Goal: Information Seeking & Learning: Learn about a topic

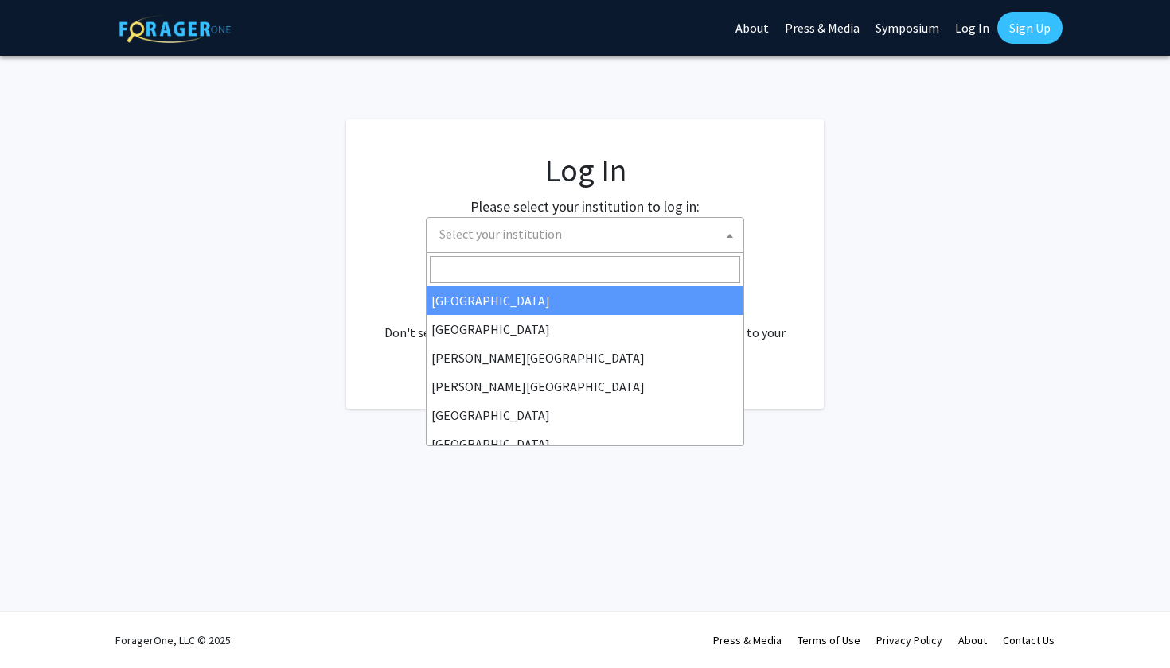
click at [656, 235] on span "Select your institution" at bounding box center [588, 234] width 310 height 33
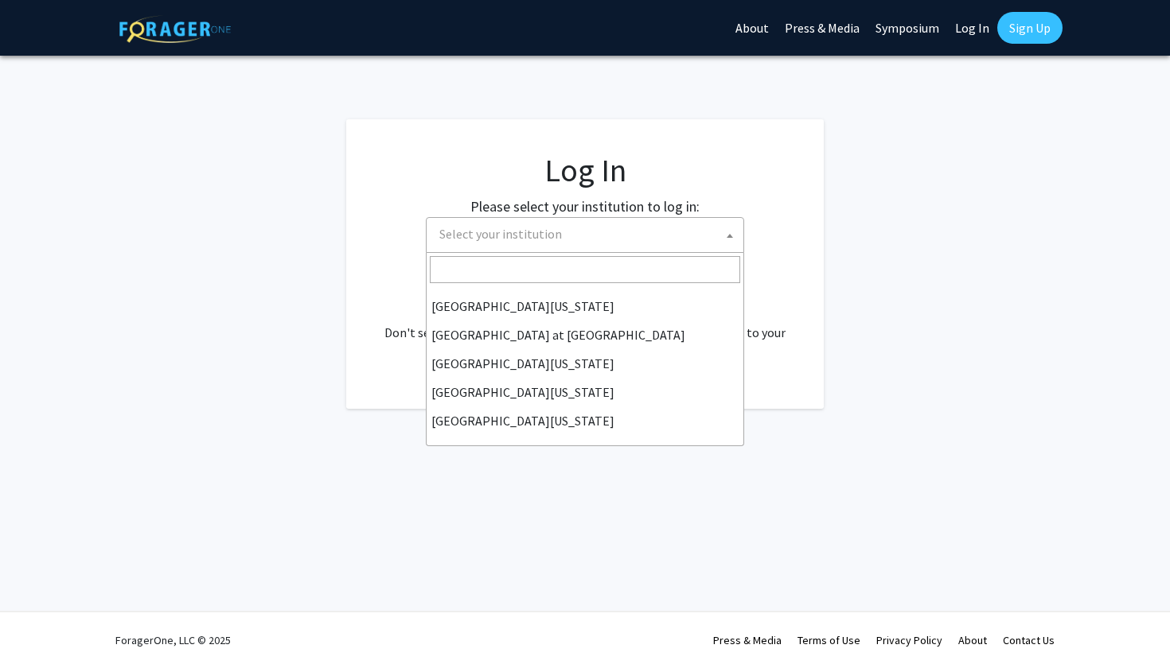
scroll to position [557, 0]
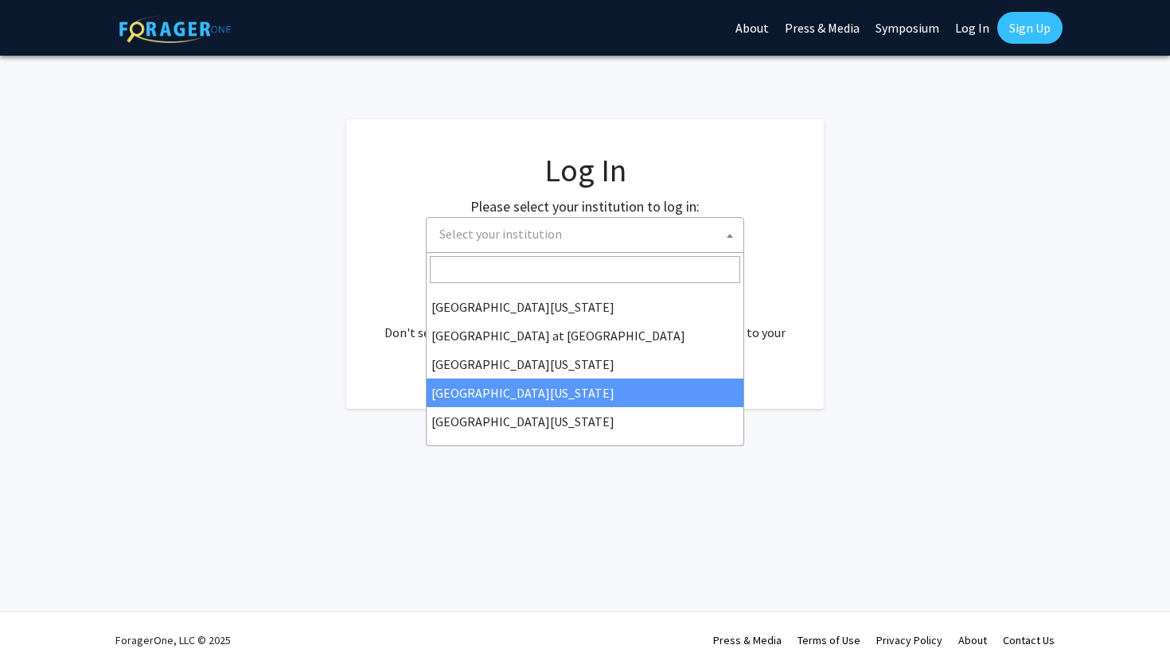
select select "31"
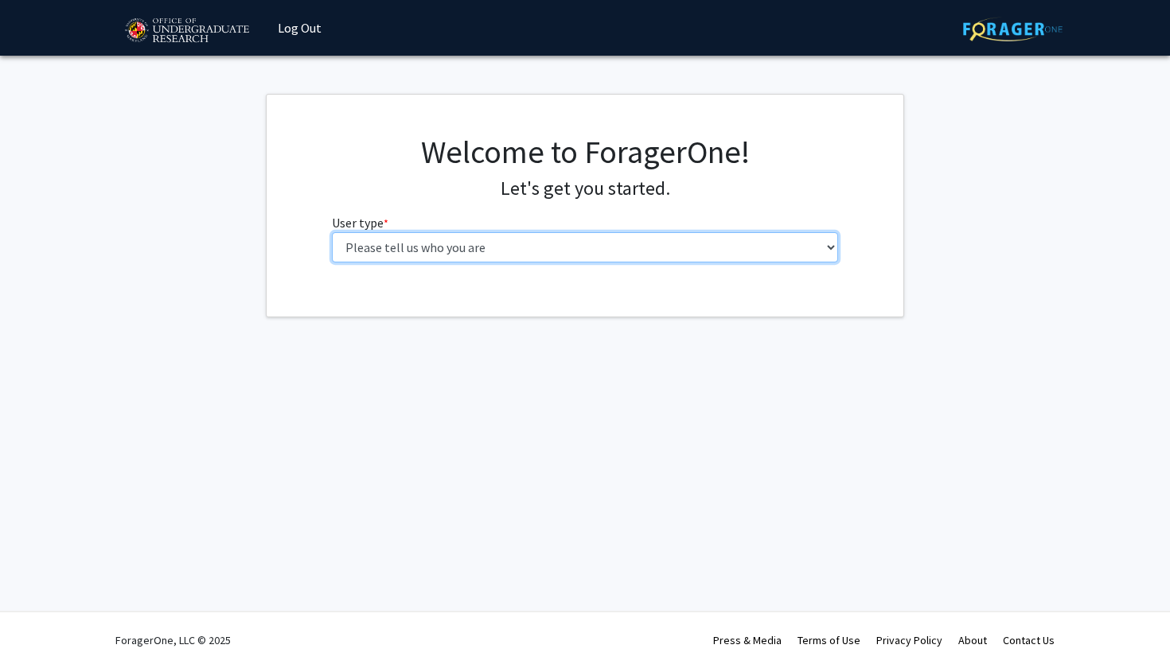
select select "1: undergrad"
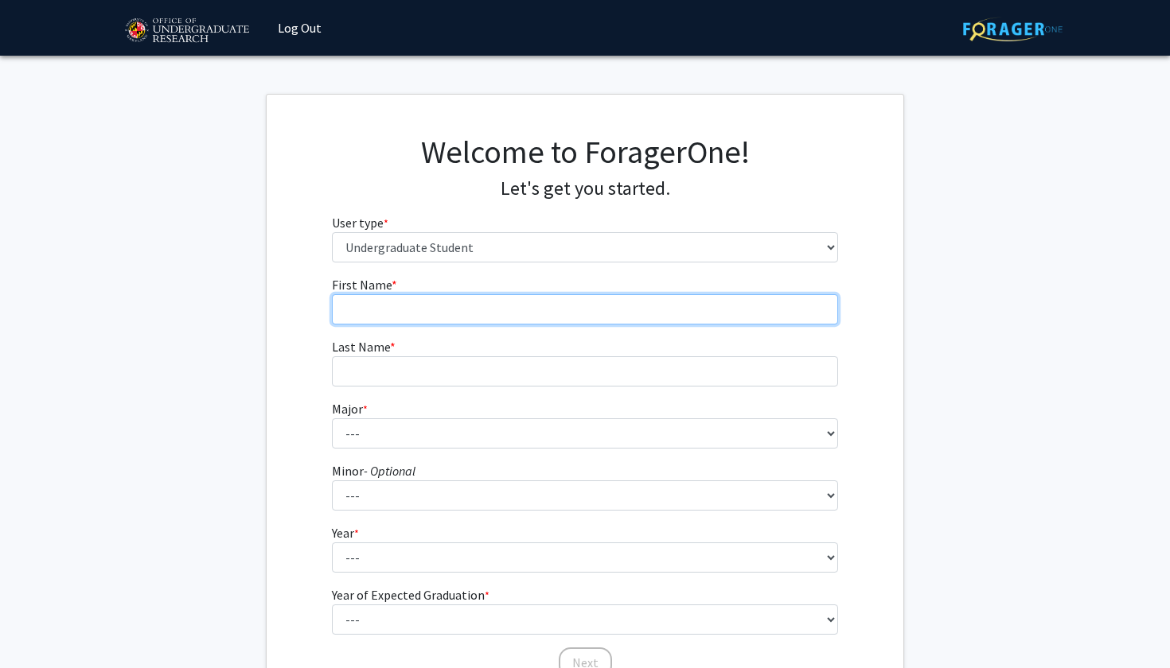
click at [453, 309] on input "First Name * required" at bounding box center [585, 309] width 507 height 30
click at [505, 305] on input "Jessic" at bounding box center [585, 309] width 507 height 30
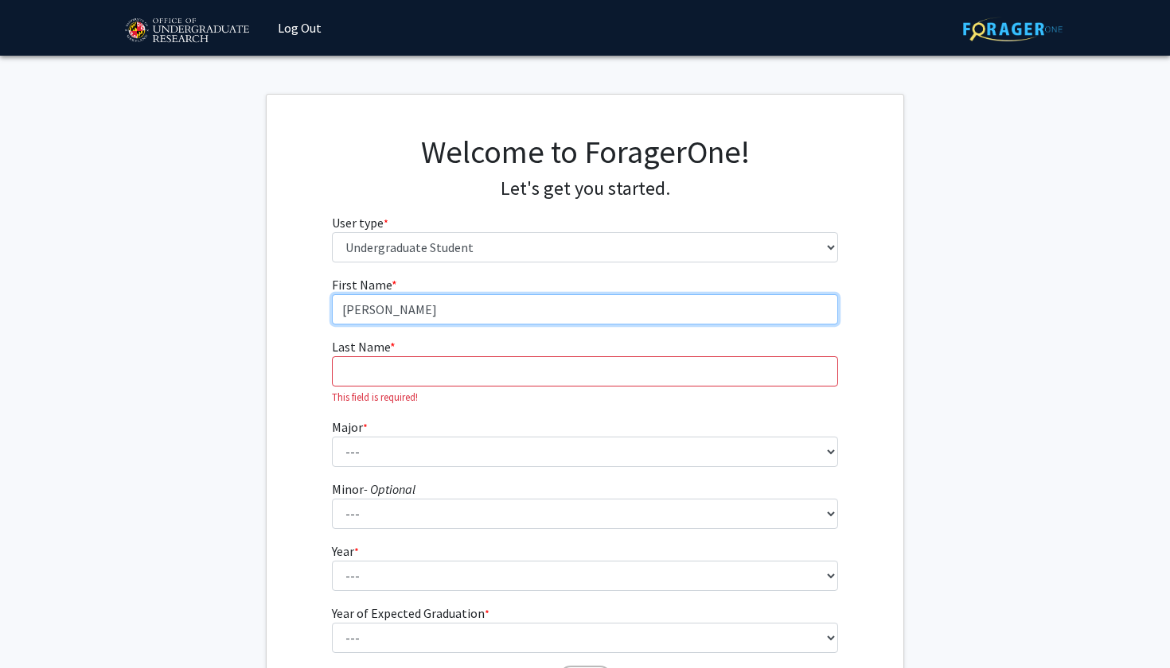
type input "[PERSON_NAME]"
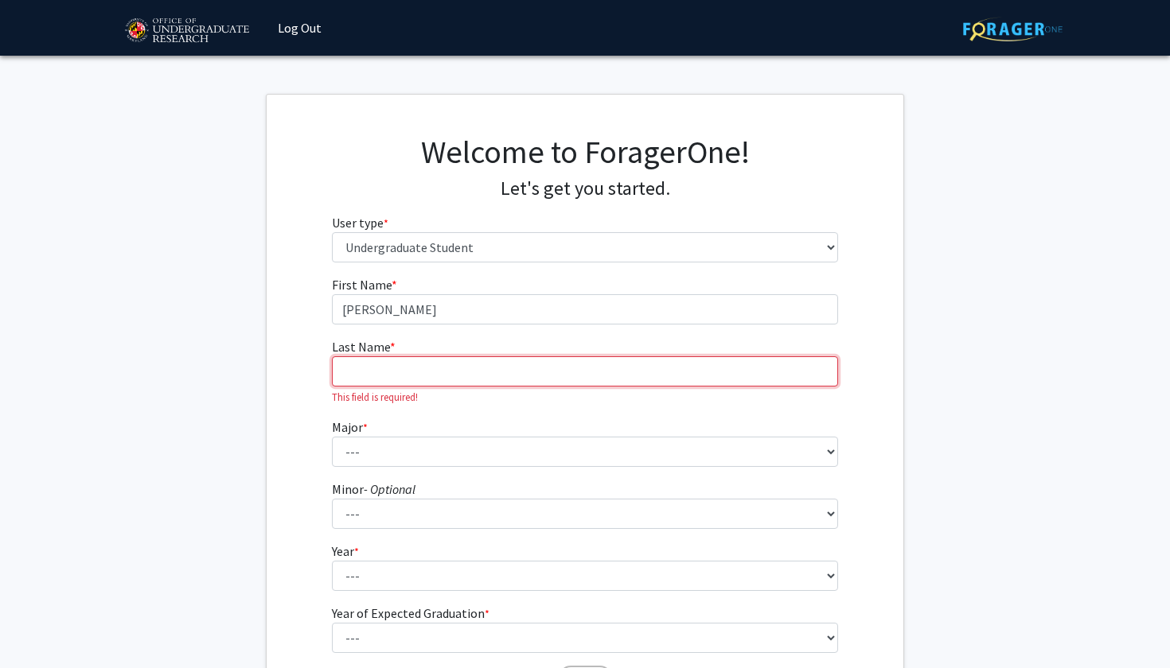
click at [480, 361] on input "Last Name * required" at bounding box center [585, 371] width 507 height 30
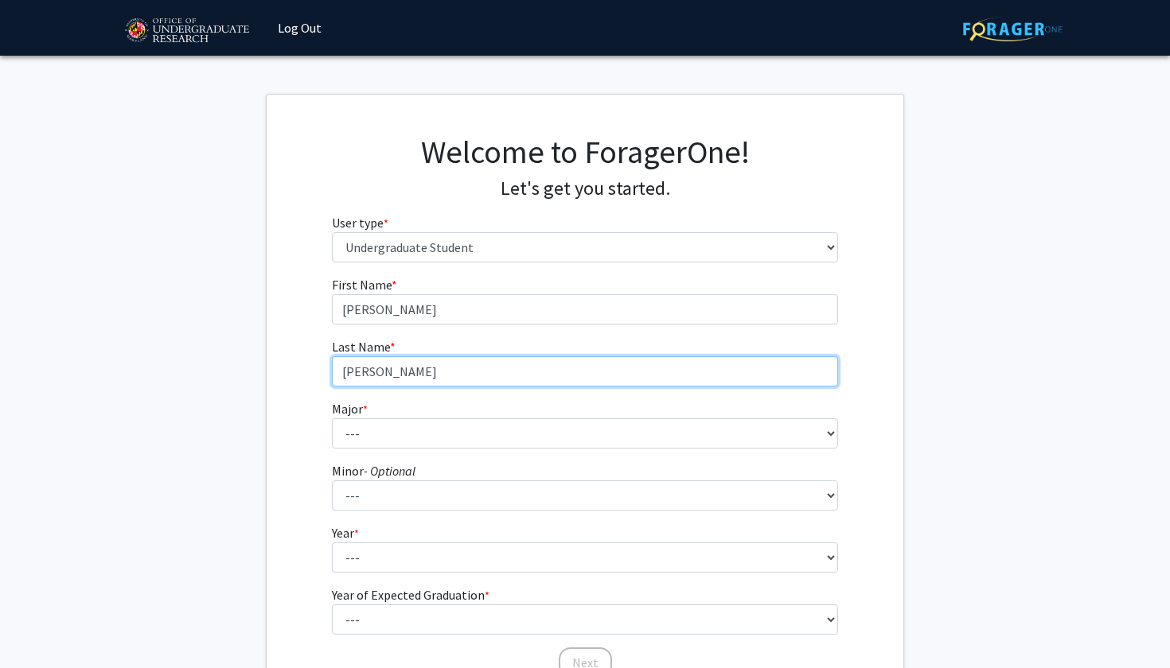
type input "[PERSON_NAME]"
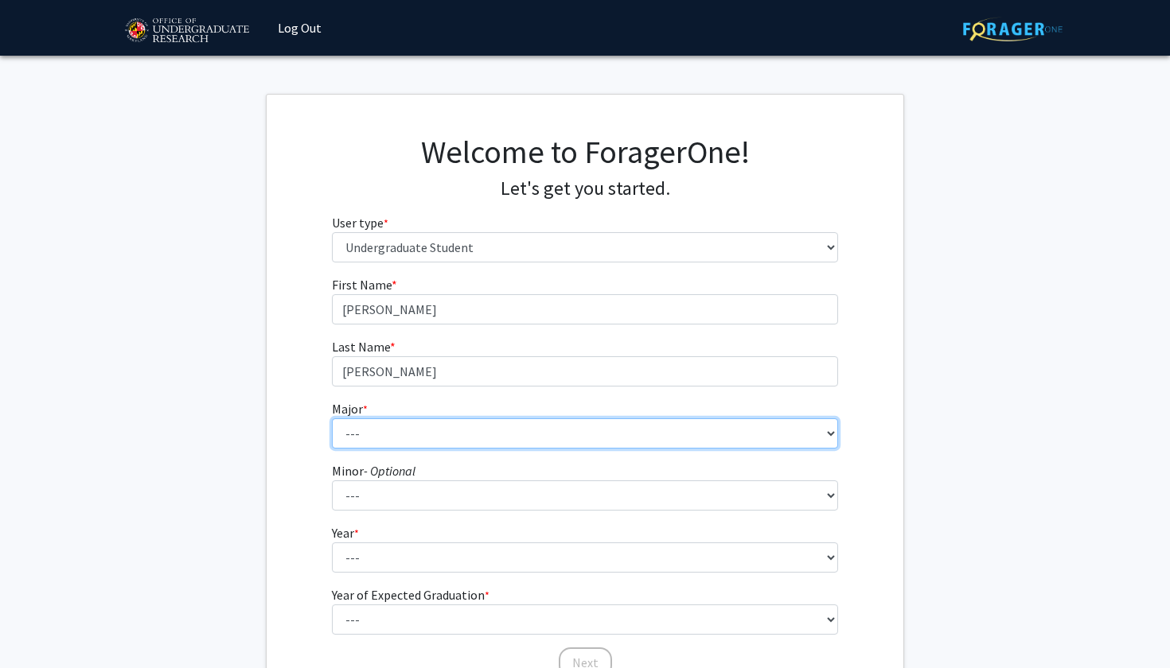
select select "83: 2384"
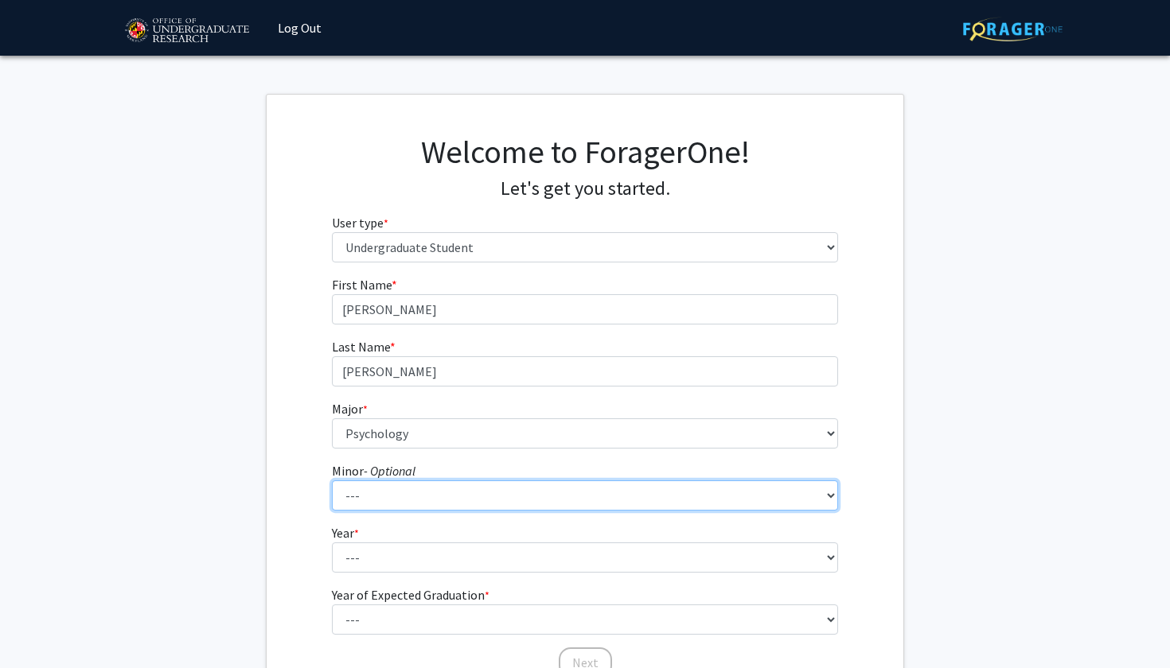
select select "93: 1896"
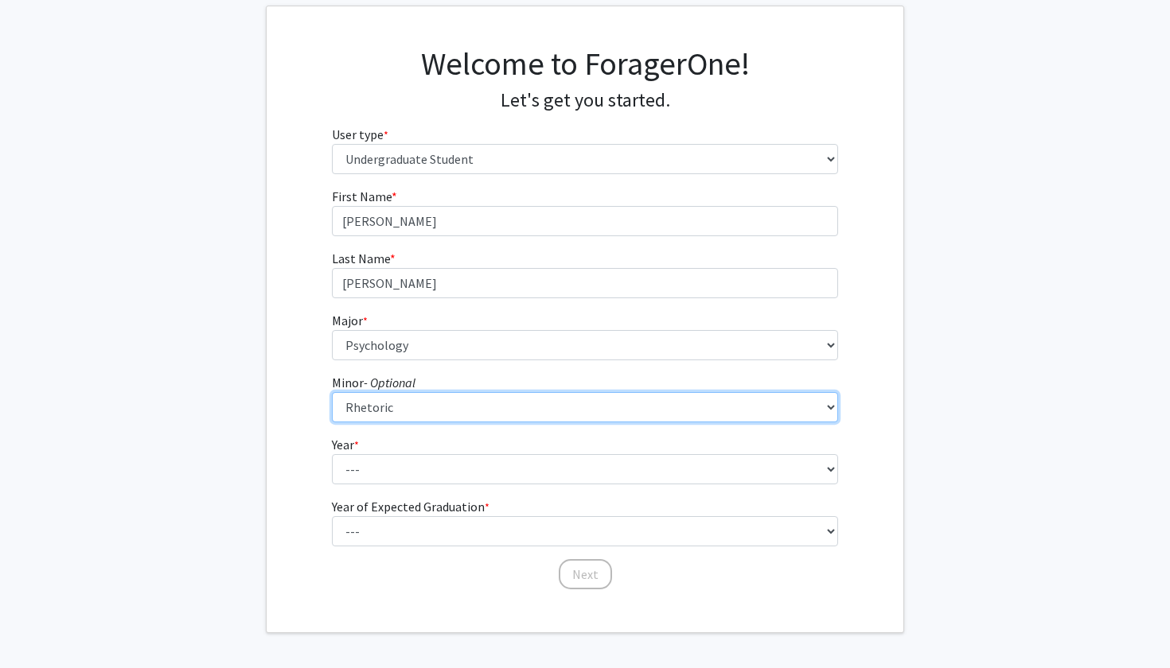
scroll to position [110, 0]
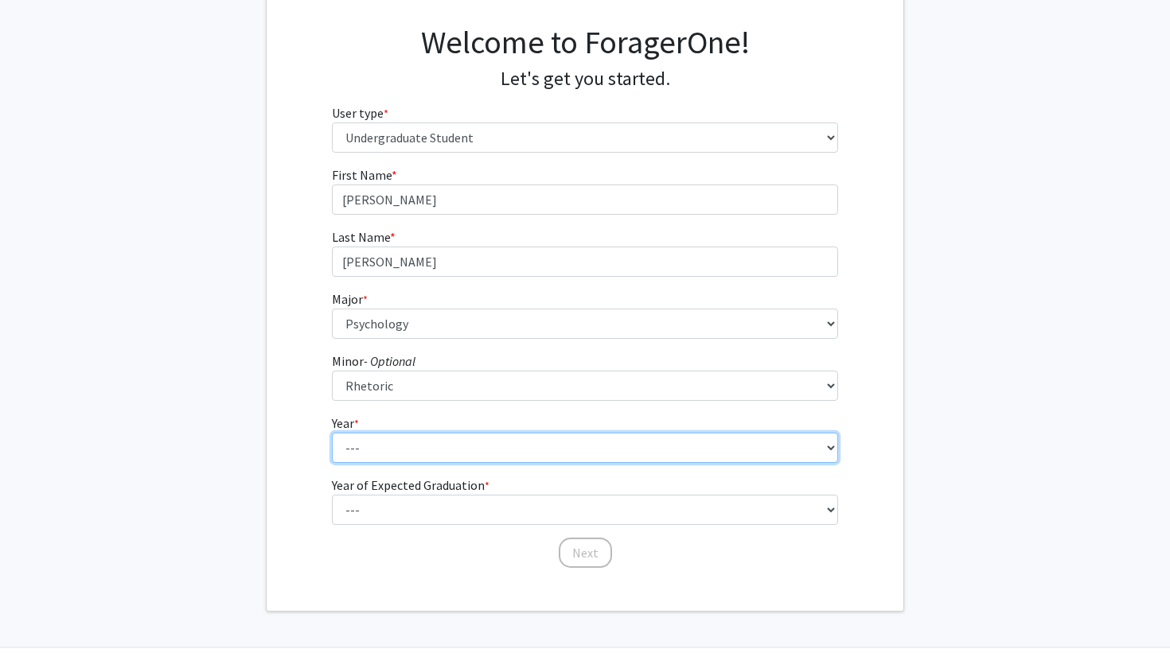
select select "3: junior"
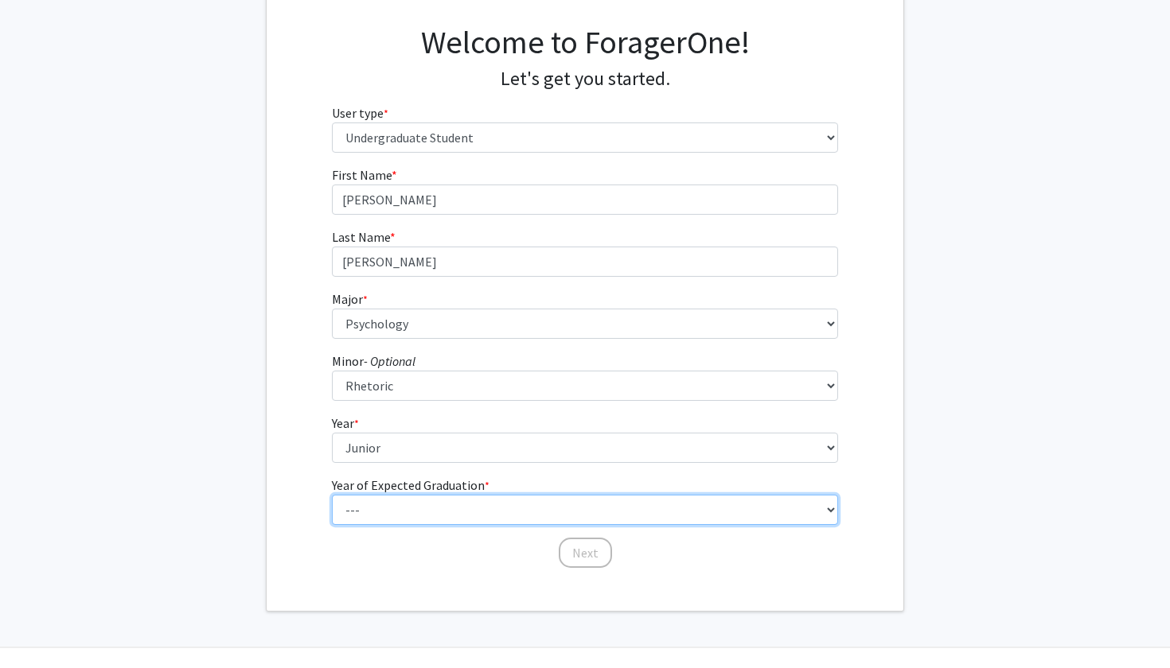
select select "3: 2027"
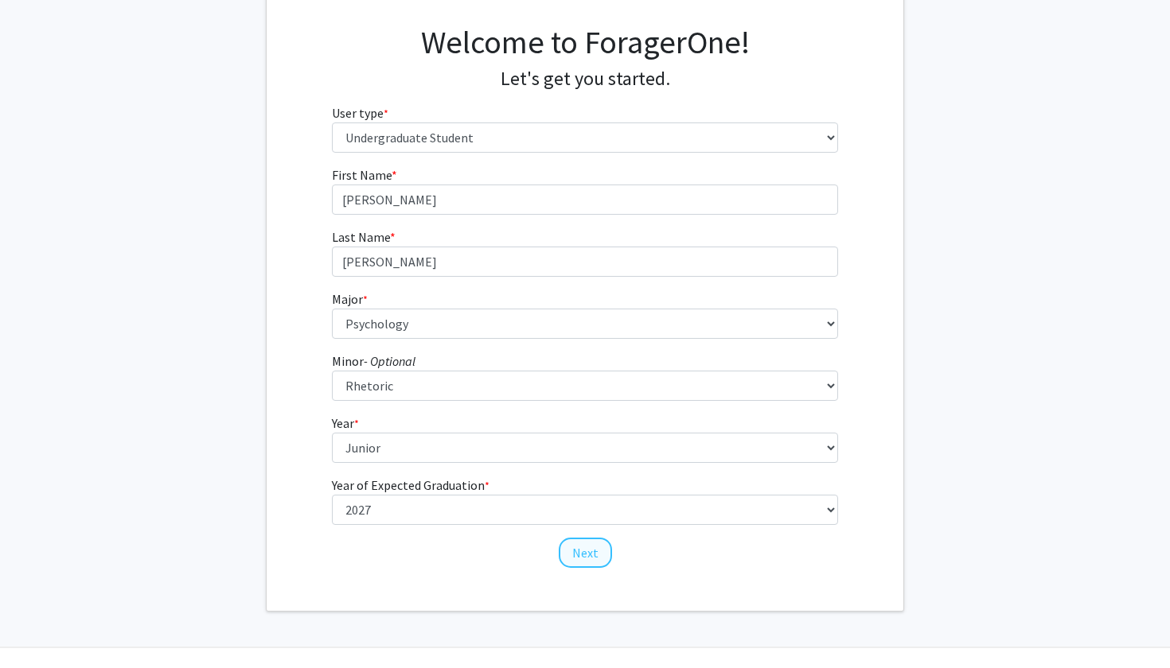
click at [589, 556] on button "Next" at bounding box center [585, 553] width 53 height 30
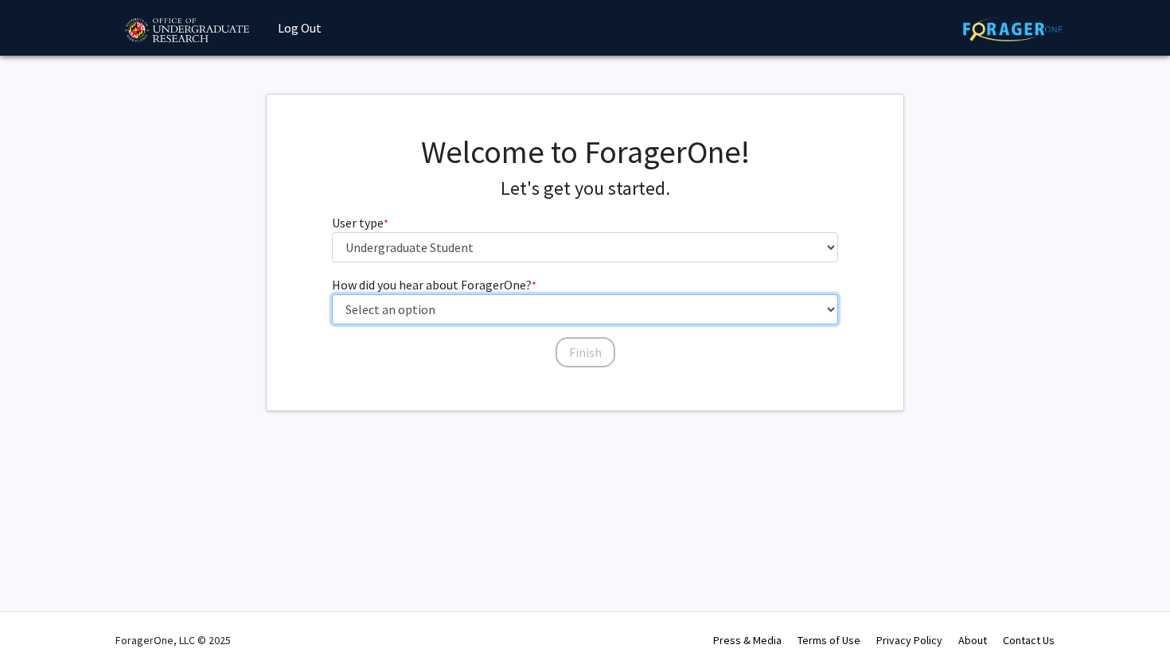
select select "2: faculty_recommendation"
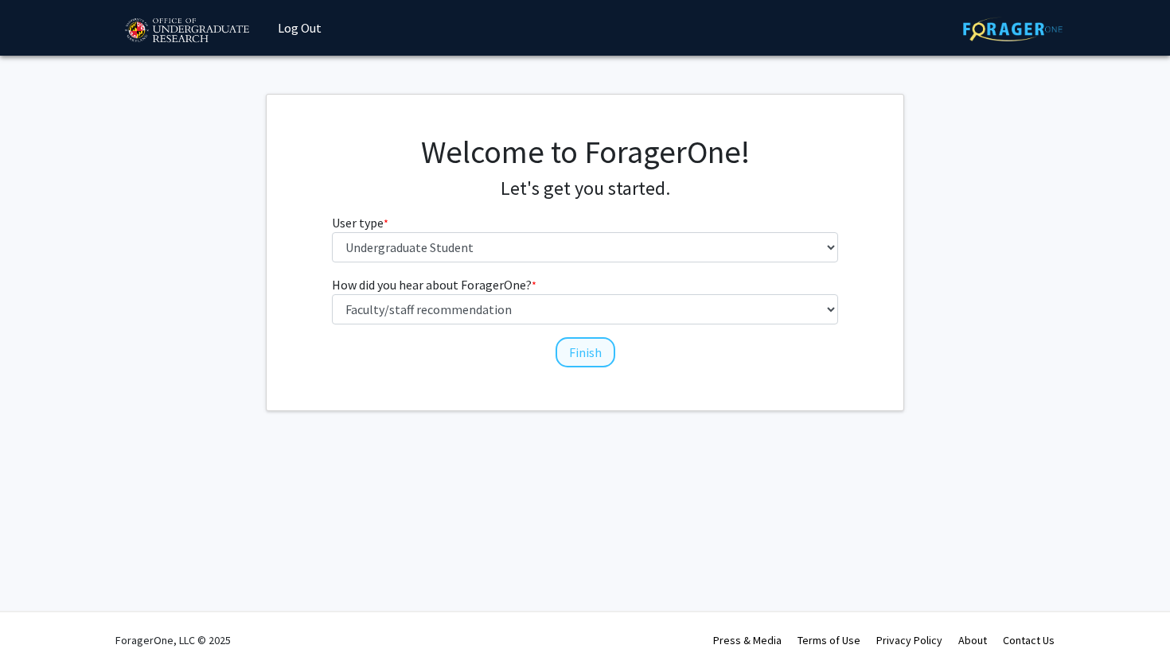
click at [575, 351] on button "Finish" at bounding box center [585, 352] width 60 height 30
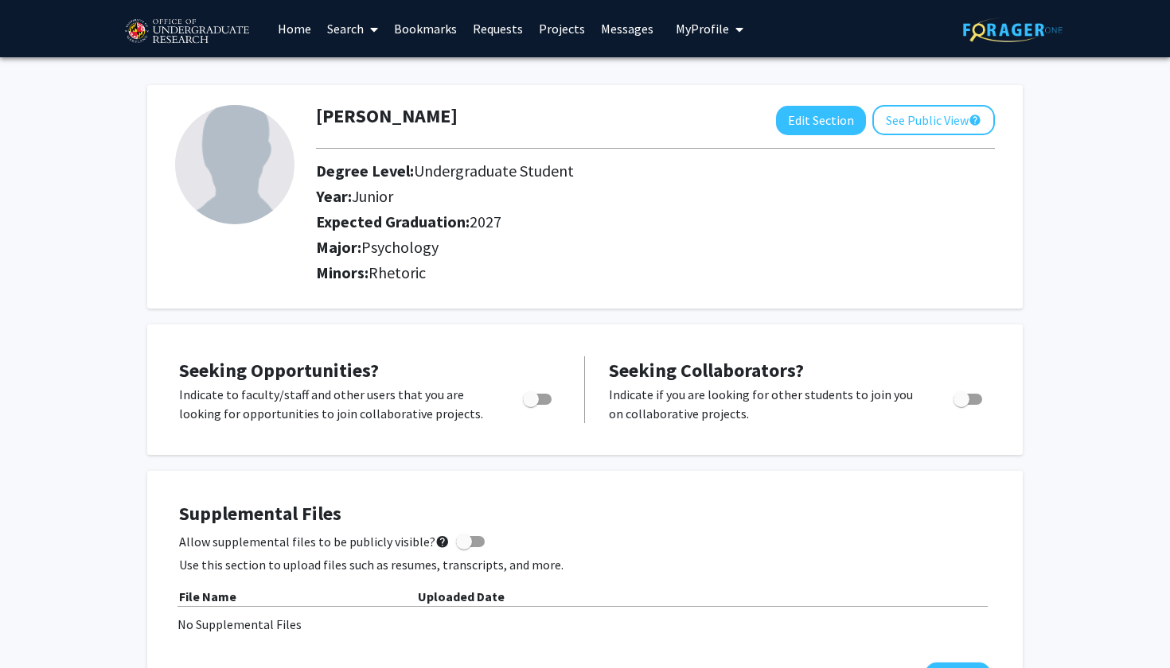
click at [343, 34] on link "Search" at bounding box center [352, 29] width 67 height 56
click at [368, 111] on span "Students" at bounding box center [367, 105] width 97 height 32
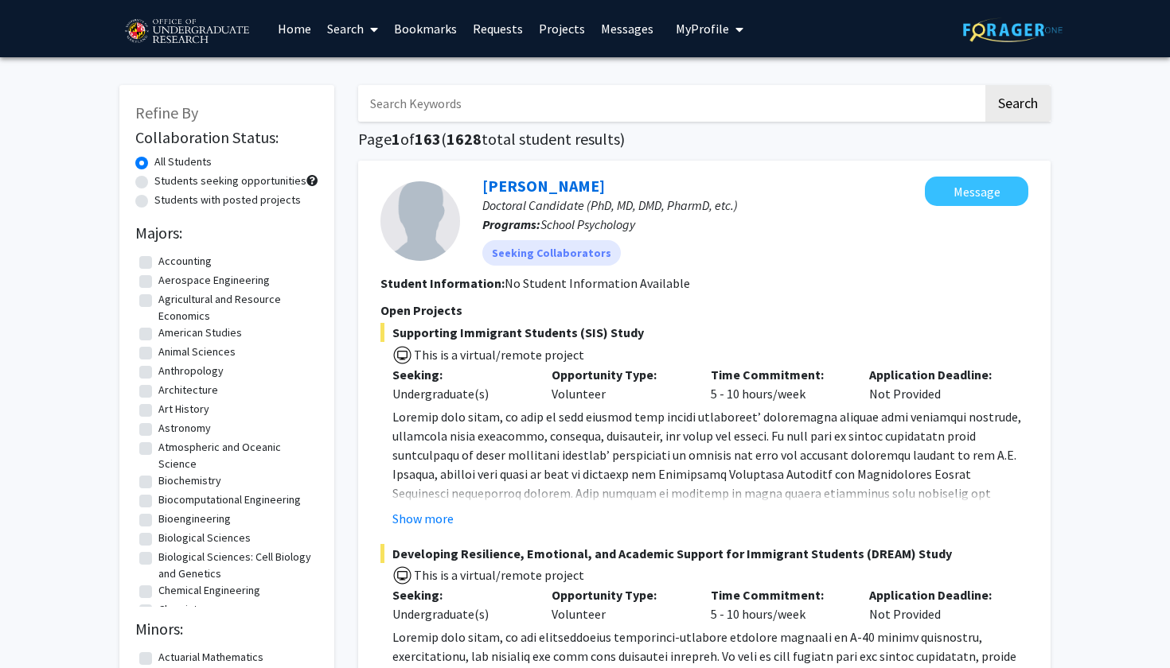
click at [290, 29] on link "Home" at bounding box center [294, 29] width 49 height 56
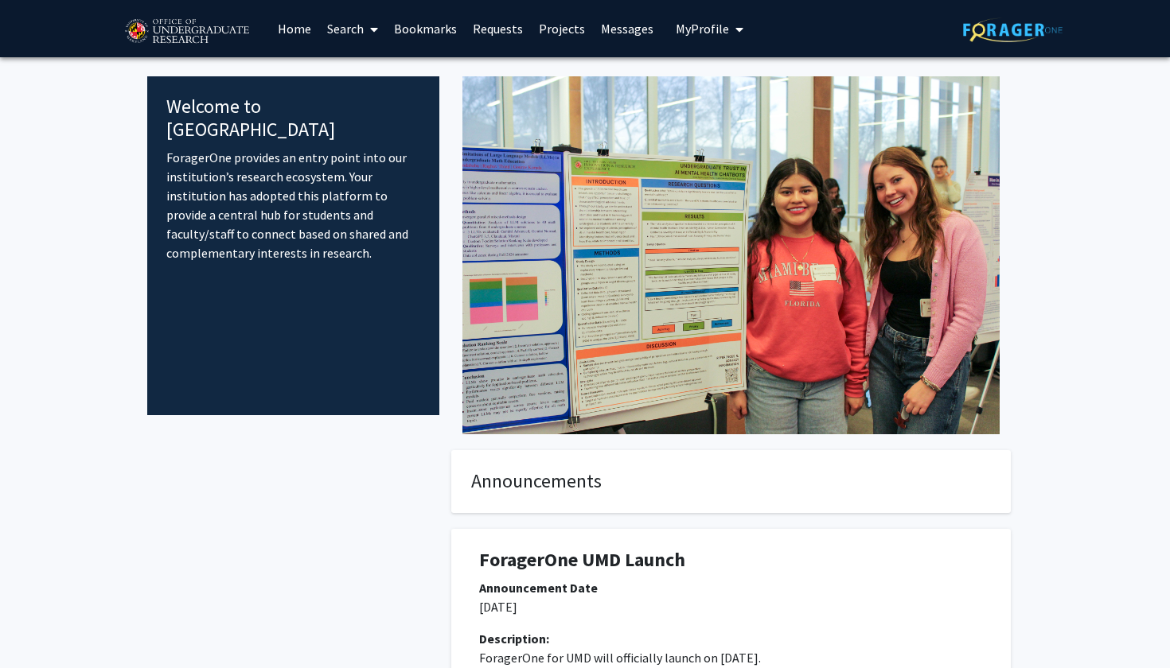
click at [551, 32] on link "Projects" at bounding box center [562, 29] width 62 height 56
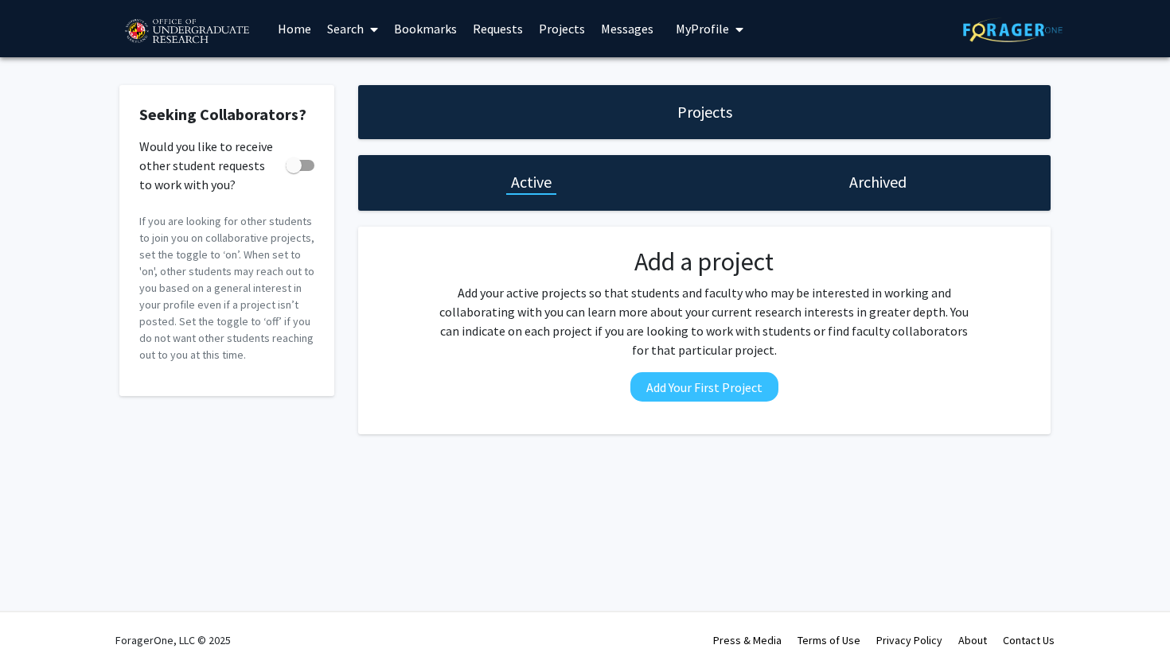
click at [489, 29] on link "Requests" at bounding box center [498, 29] width 66 height 56
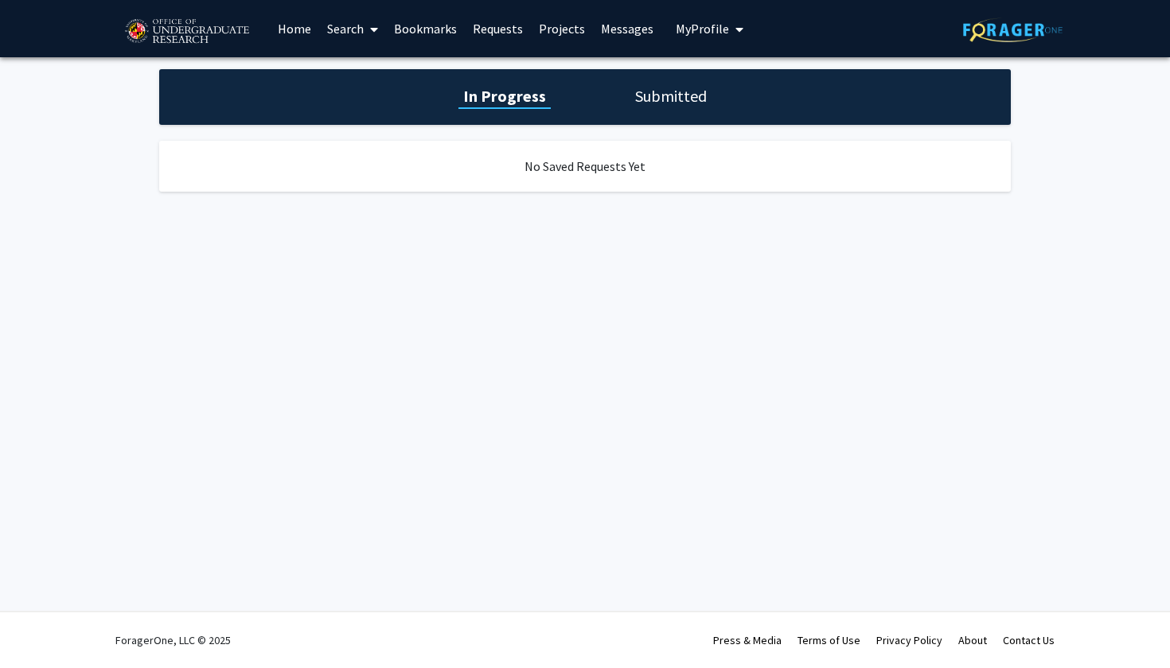
click at [426, 29] on link "Bookmarks" at bounding box center [425, 29] width 79 height 56
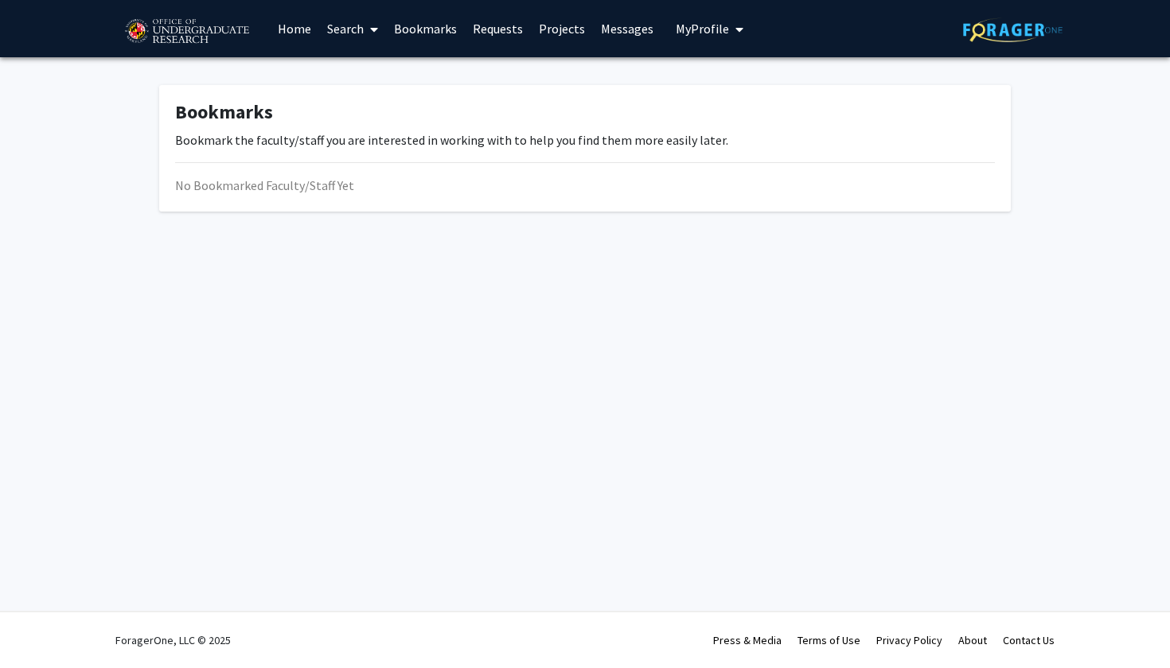
click at [362, 25] on link "Search" at bounding box center [352, 29] width 67 height 56
click at [374, 27] on icon at bounding box center [374, 29] width 8 height 13
click at [350, 28] on link "Search" at bounding box center [352, 29] width 67 height 56
click at [363, 76] on span "Faculty/Staff" at bounding box center [377, 73] width 117 height 32
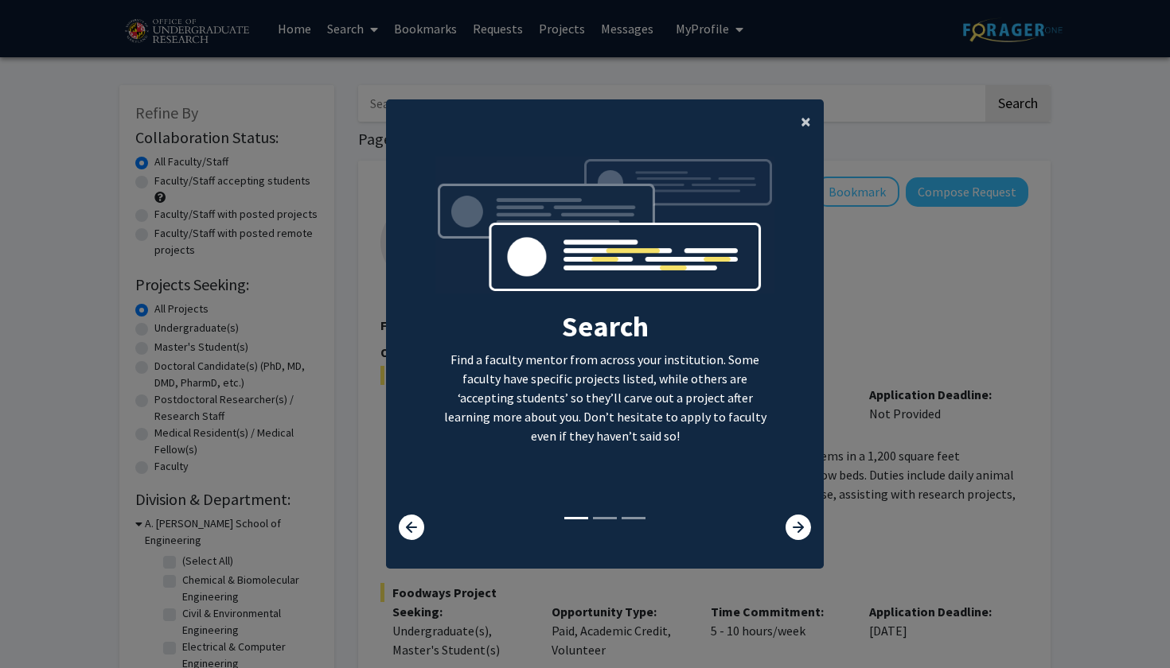
click at [804, 111] on span "×" at bounding box center [805, 121] width 10 height 25
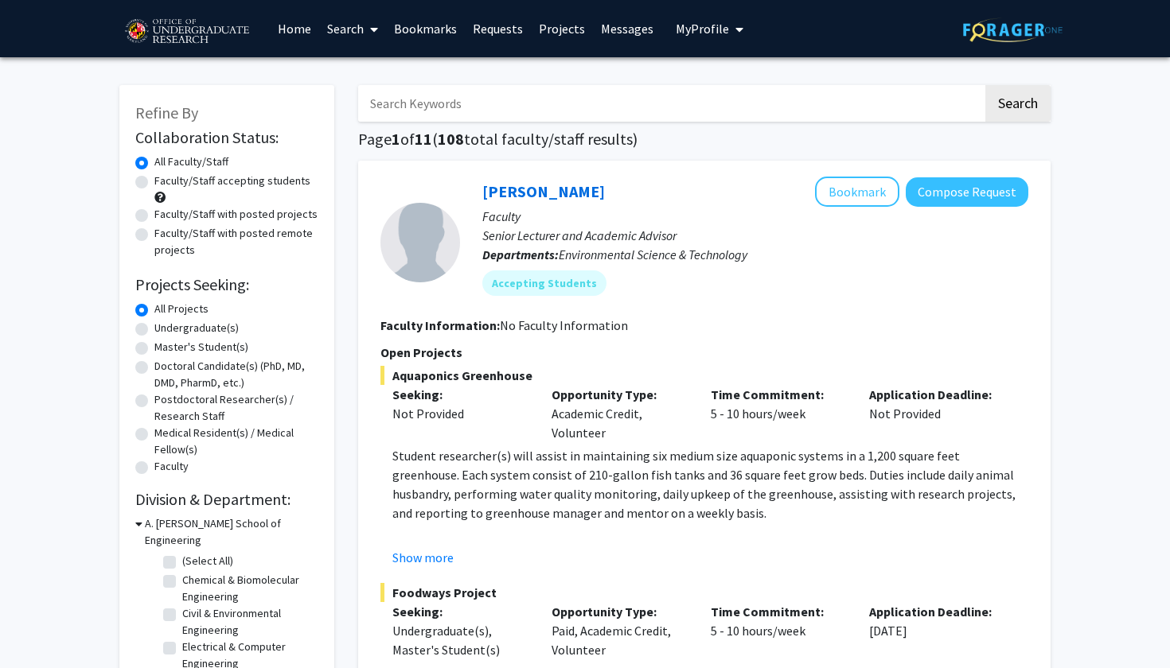
click at [204, 26] on img at bounding box center [186, 32] width 134 height 40
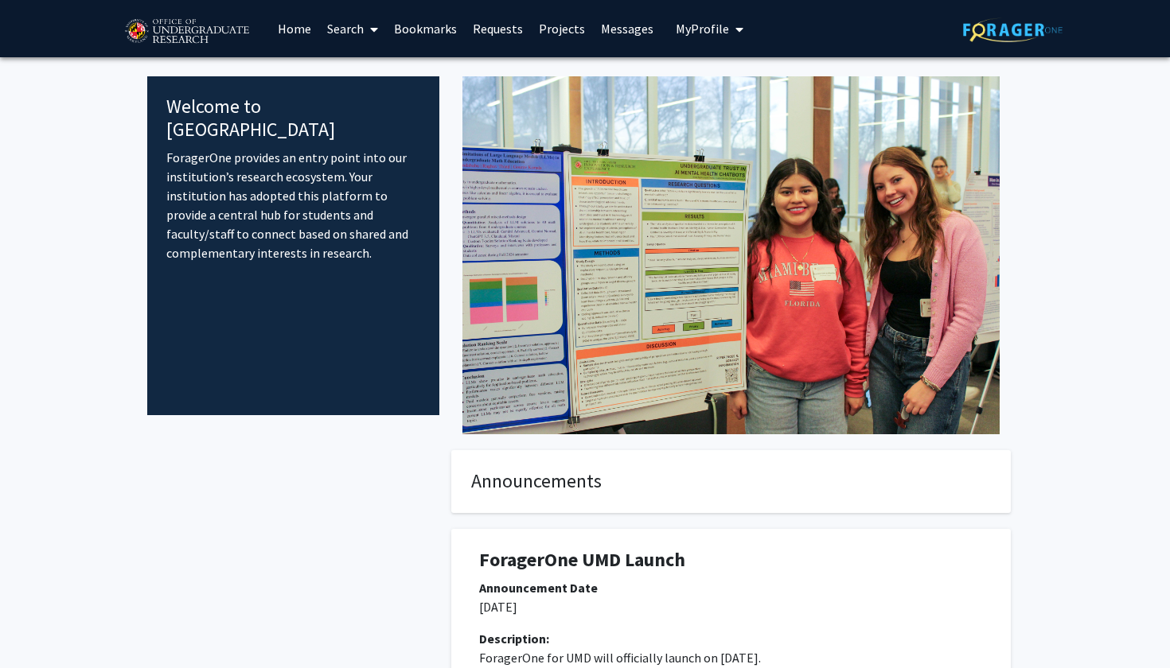
click at [735, 33] on icon "My profile dropdown to access profile and logout" at bounding box center [739, 29] width 8 height 13
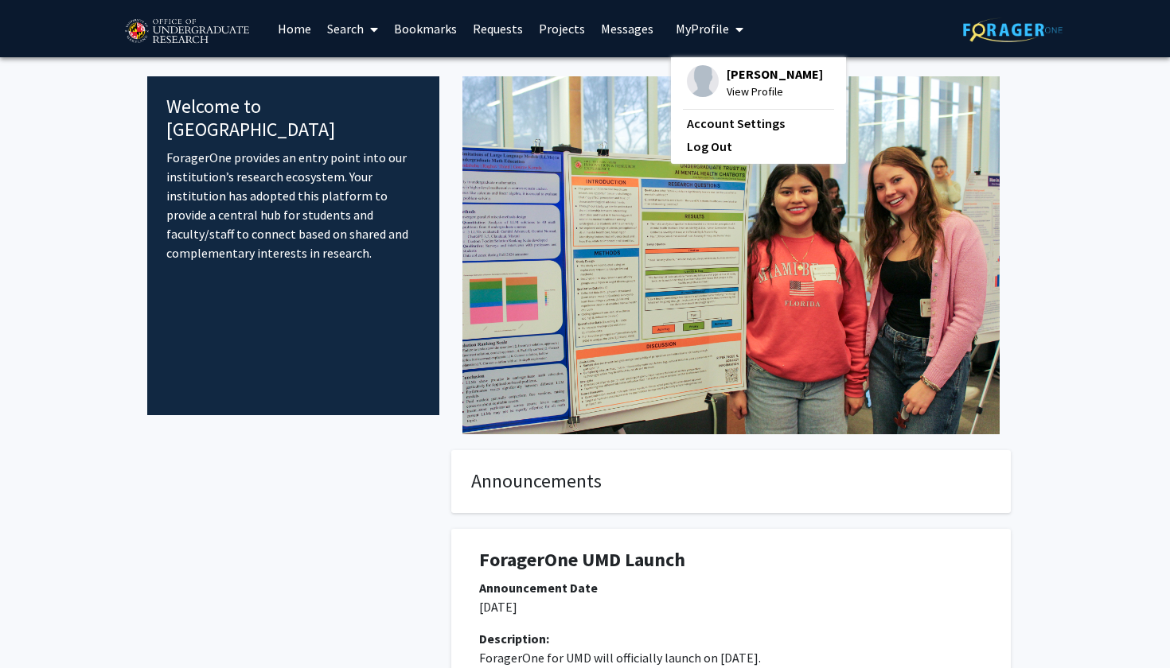
click at [746, 95] on span "View Profile" at bounding box center [774, 92] width 96 height 18
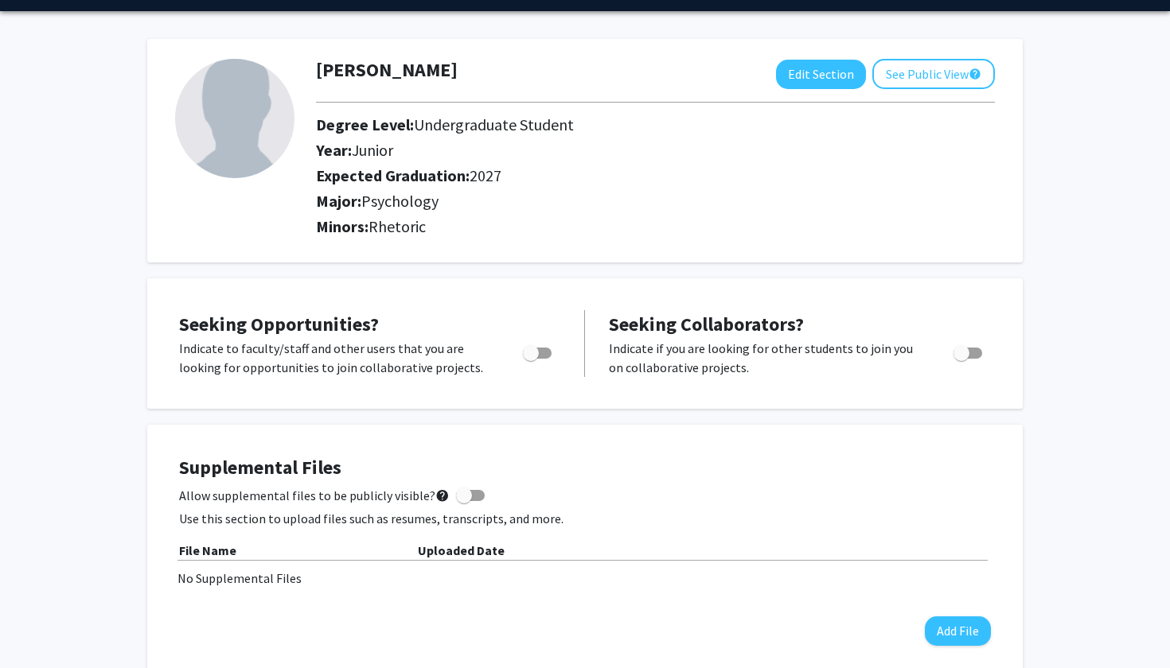
scroll to position [52, 0]
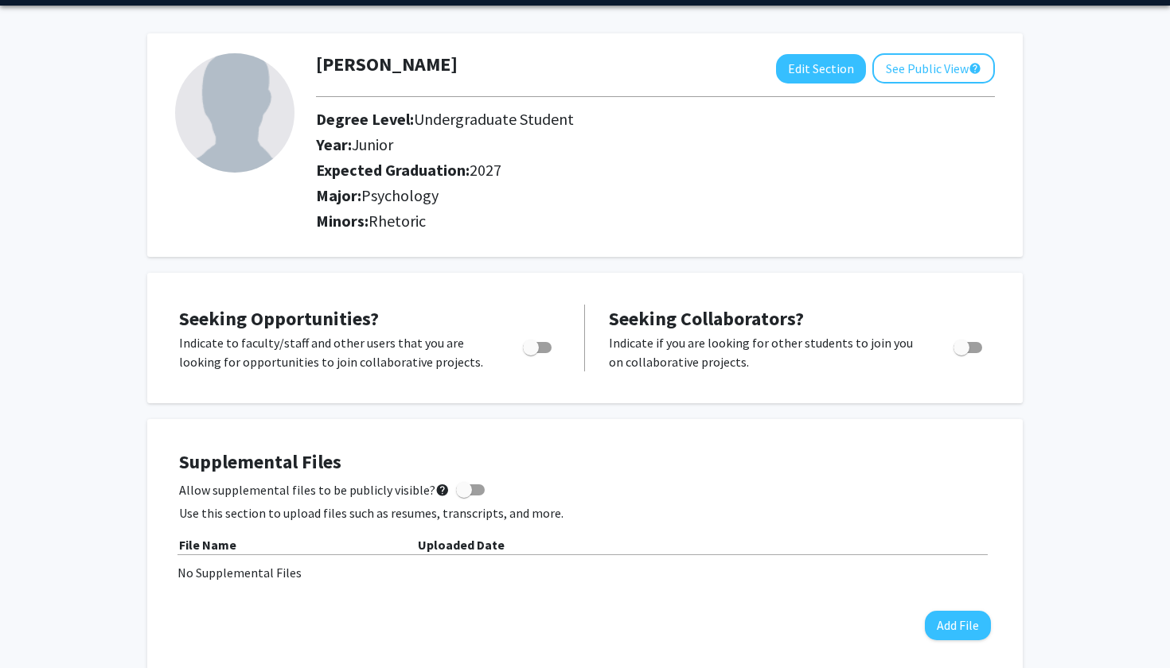
click at [535, 348] on span "Toggle" at bounding box center [531, 348] width 16 height 16
click at [531, 353] on input "Are you actively seeking opportunities?" at bounding box center [530, 353] width 1 height 1
checkbox input "true"
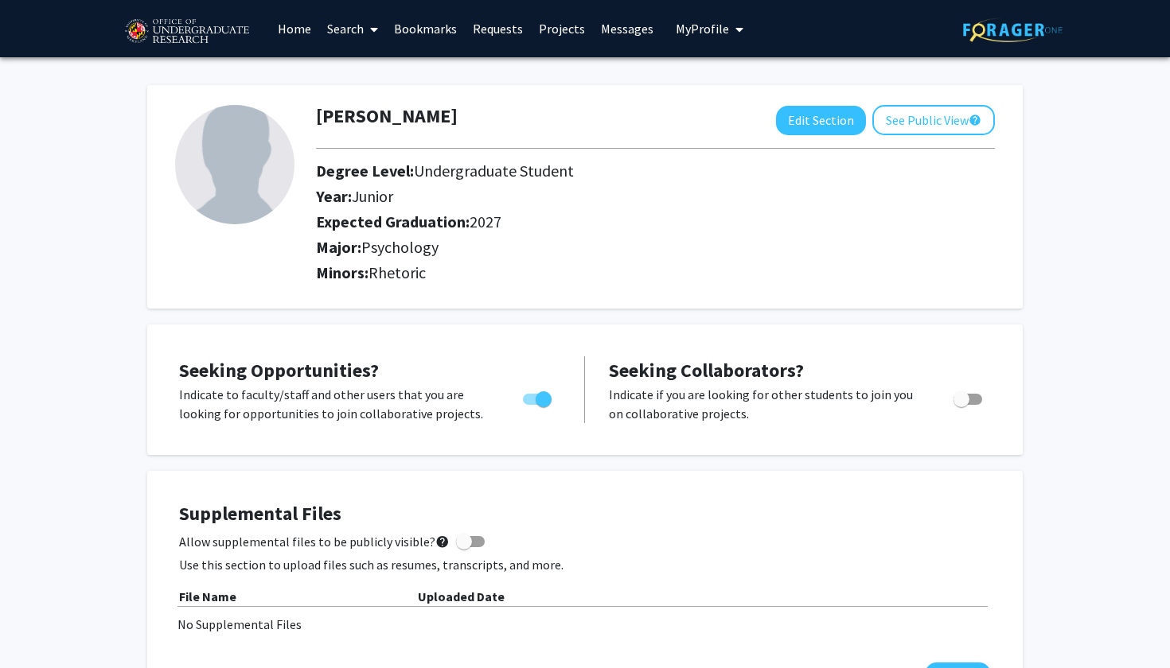
scroll to position [0, 0]
click at [547, 31] on link "Projects" at bounding box center [562, 29] width 62 height 56
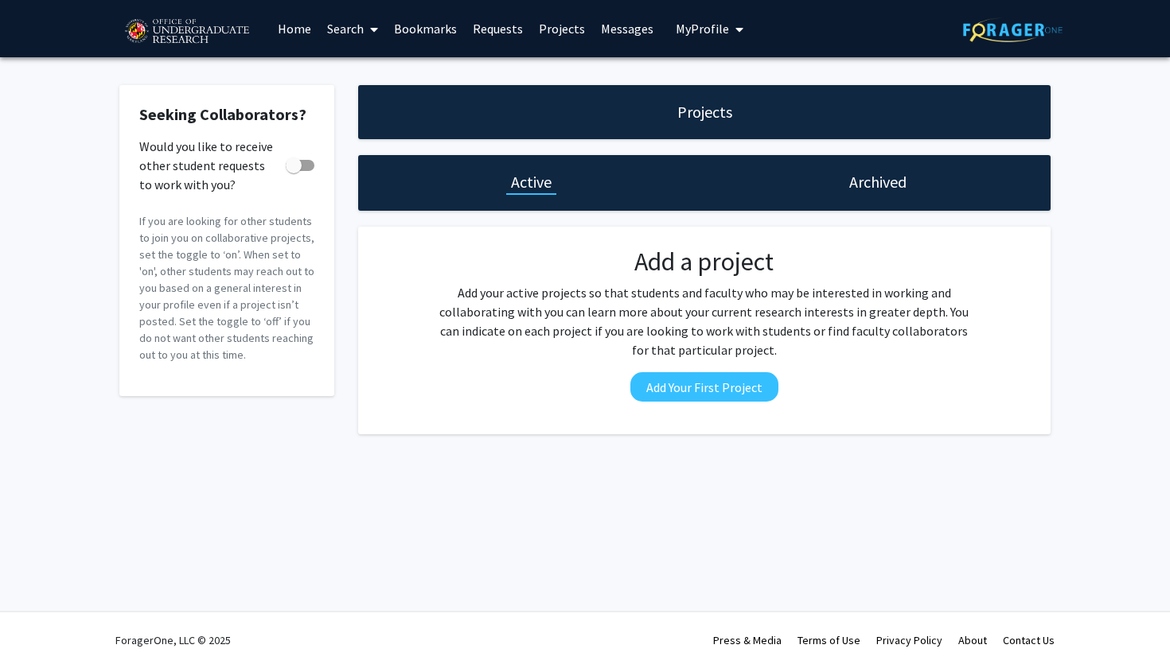
click at [687, 116] on h1 "Projects" at bounding box center [704, 112] width 55 height 22
click at [380, 29] on link "Search" at bounding box center [352, 29] width 67 height 56
click at [301, 35] on link "Home" at bounding box center [294, 29] width 49 height 56
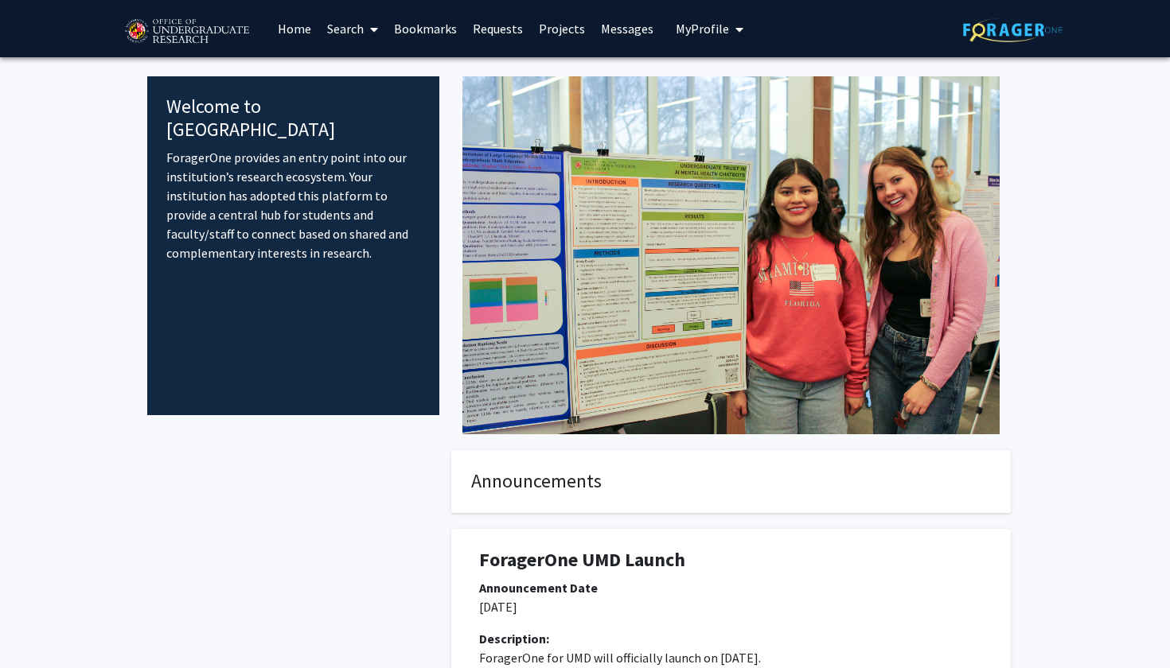
click at [170, 34] on img at bounding box center [186, 32] width 134 height 40
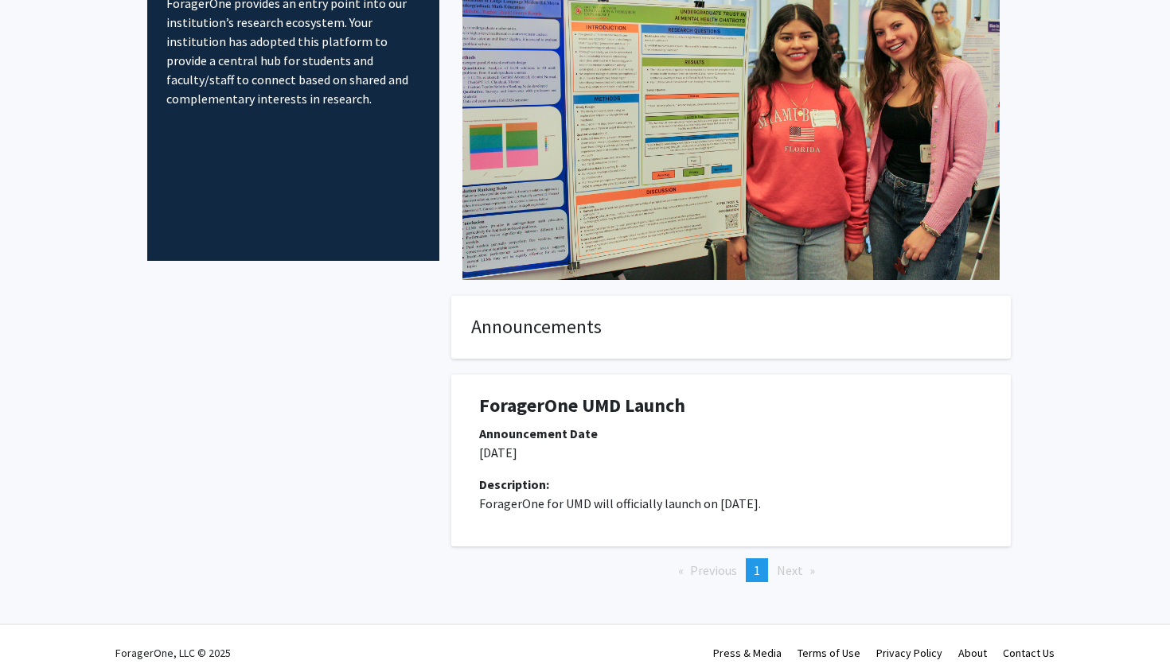
scroll to position [167, 0]
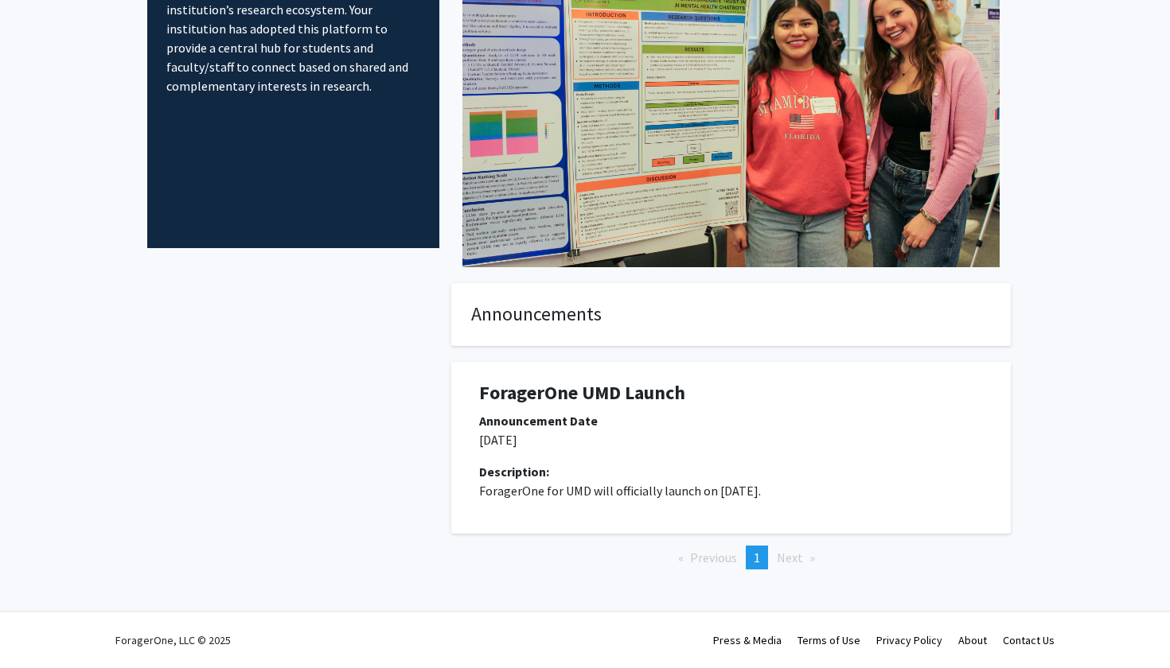
click at [804, 559] on li "Next page" at bounding box center [796, 558] width 54 height 24
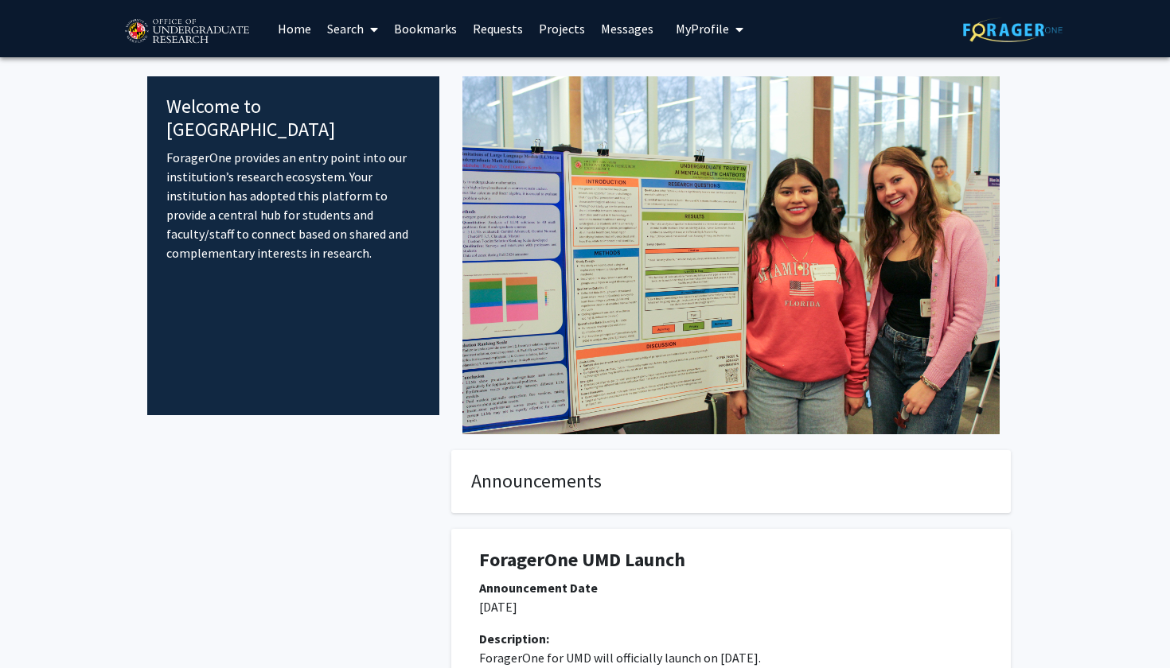
scroll to position [0, 0]
click at [410, 30] on link "Bookmarks" at bounding box center [425, 29] width 79 height 56
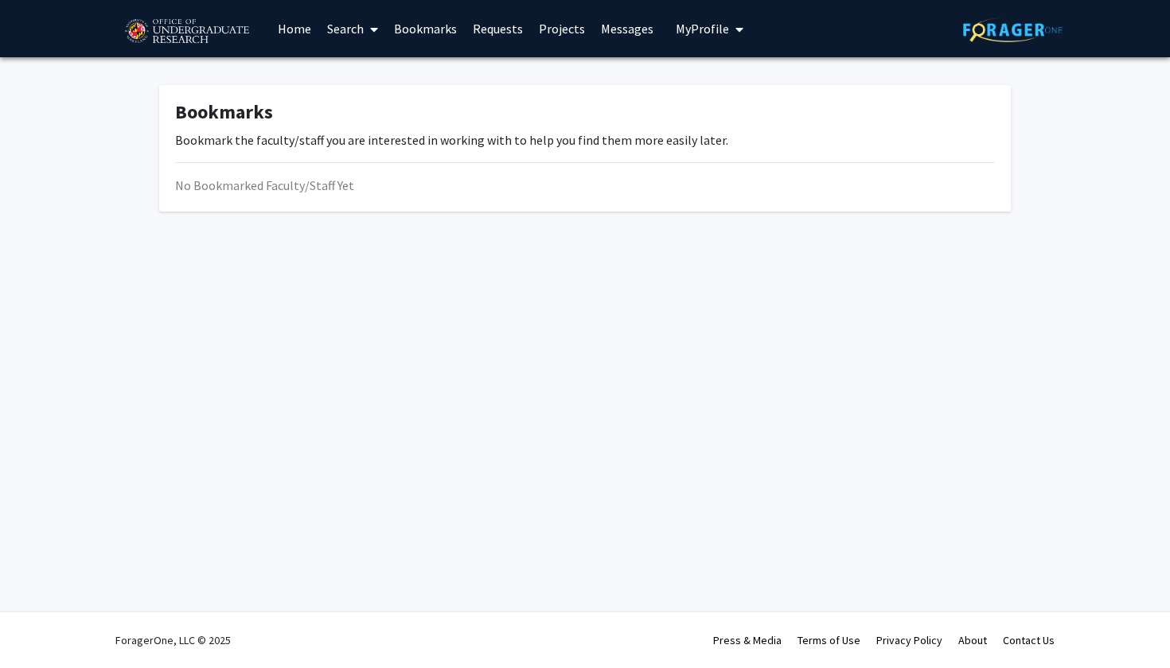
click at [502, 25] on link "Requests" at bounding box center [498, 29] width 66 height 56
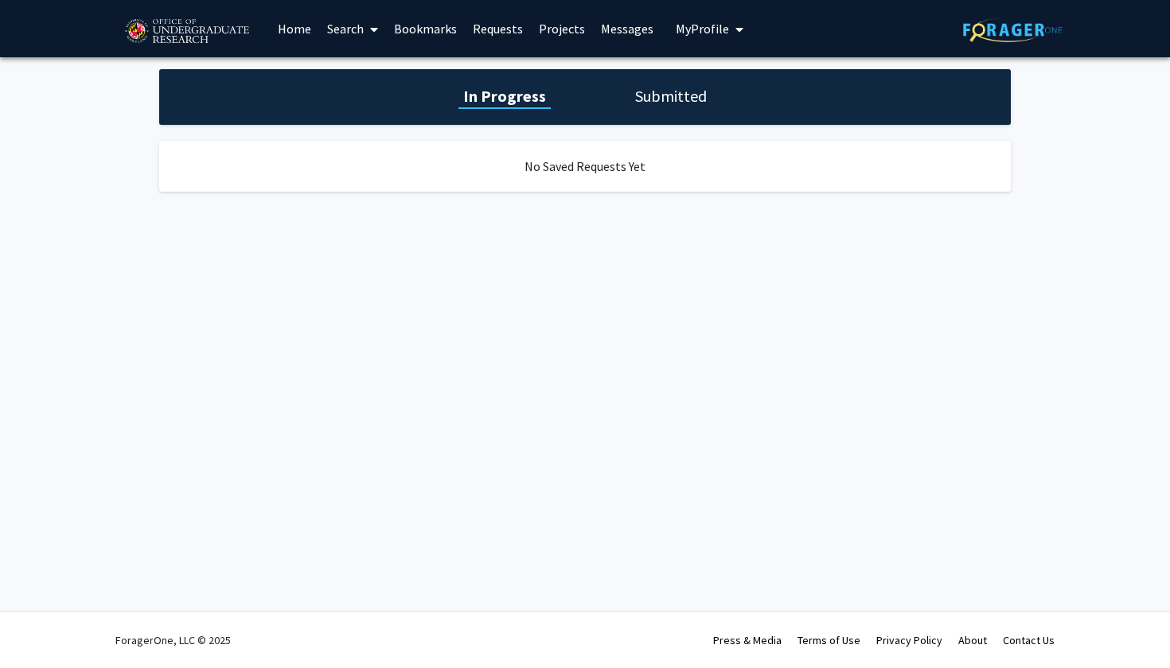
click at [573, 26] on link "Projects" at bounding box center [562, 29] width 62 height 56
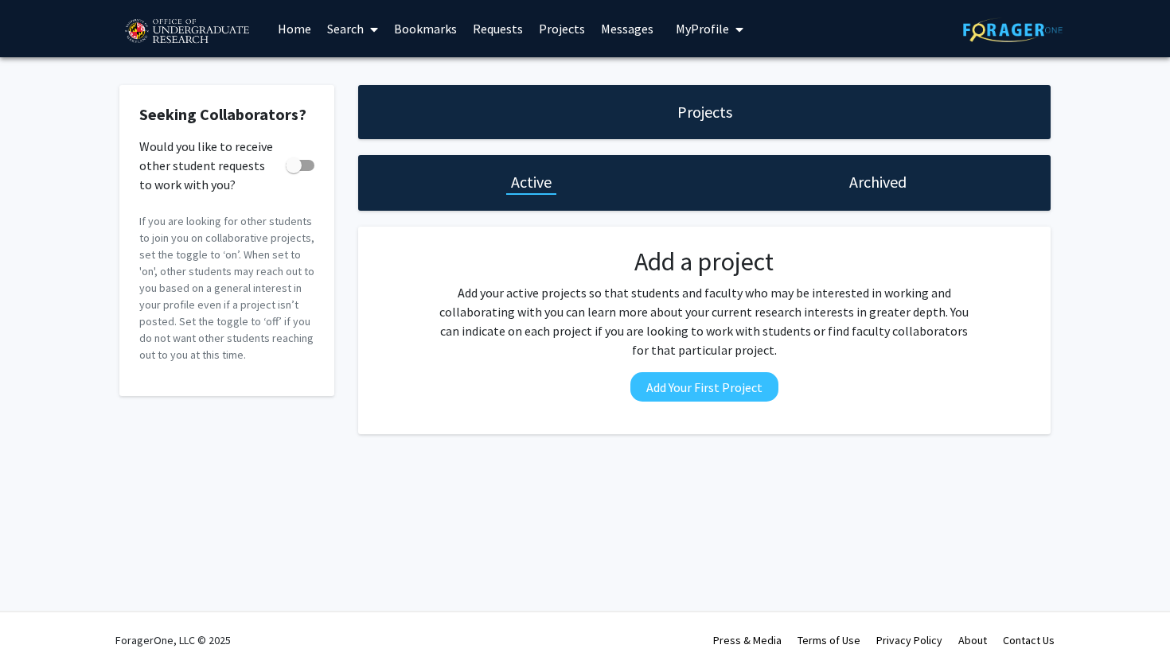
click at [638, 29] on link "Messages" at bounding box center [627, 29] width 68 height 56
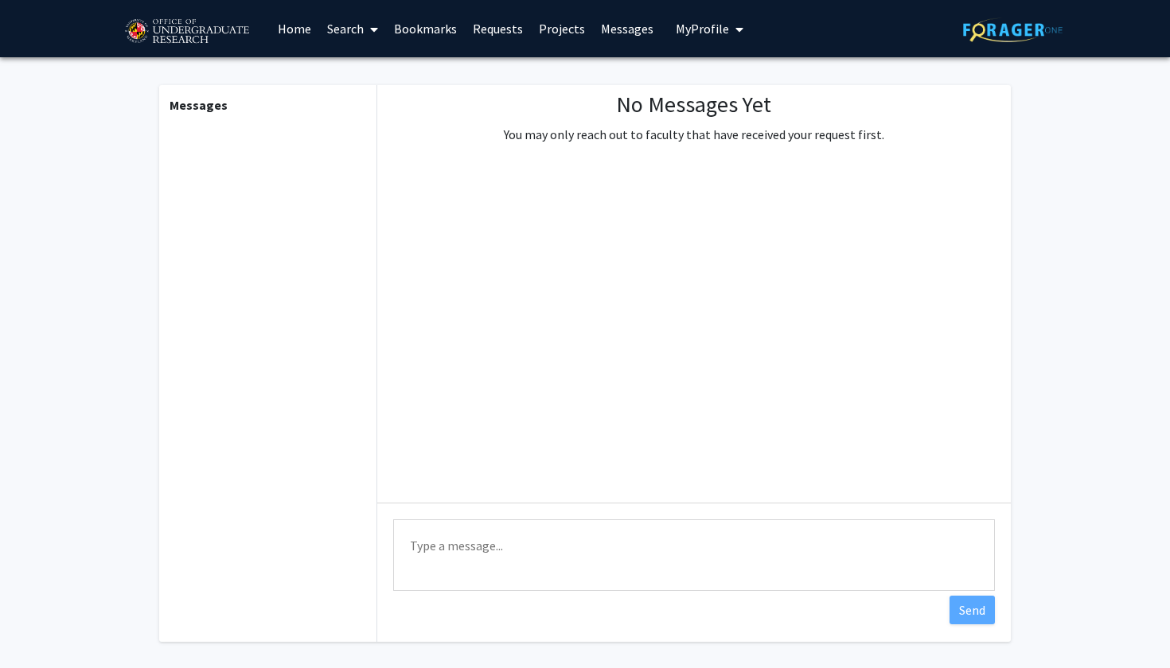
click at [699, 25] on span "My Profile" at bounding box center [701, 29] width 53 height 16
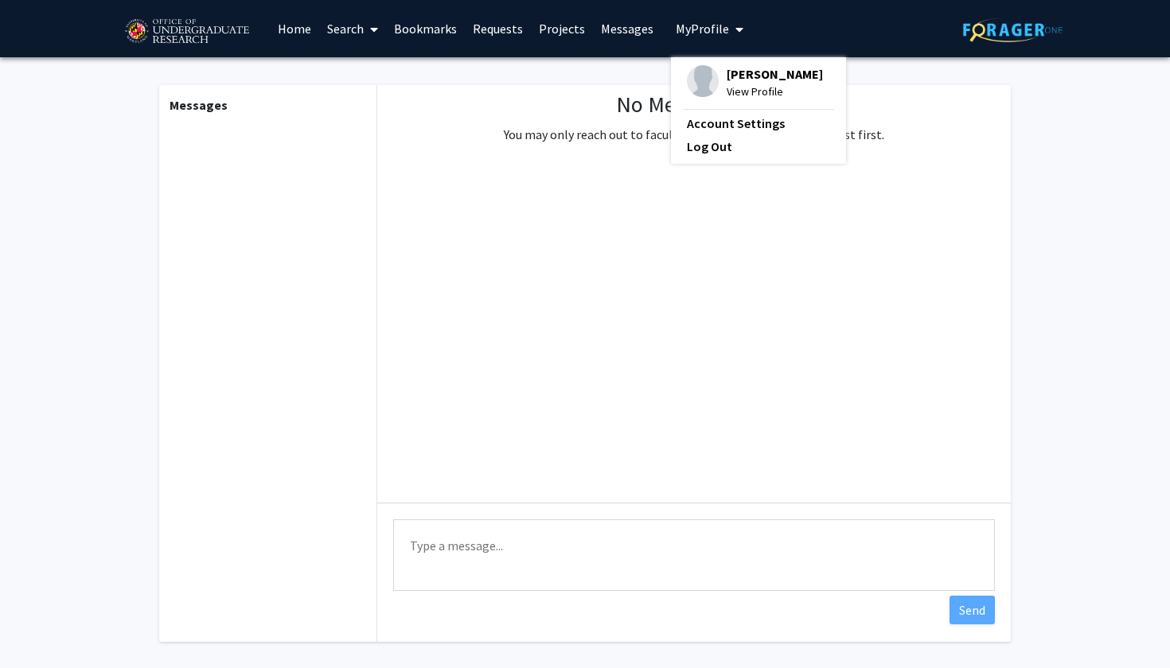
click at [352, 30] on link "Search" at bounding box center [352, 29] width 67 height 56
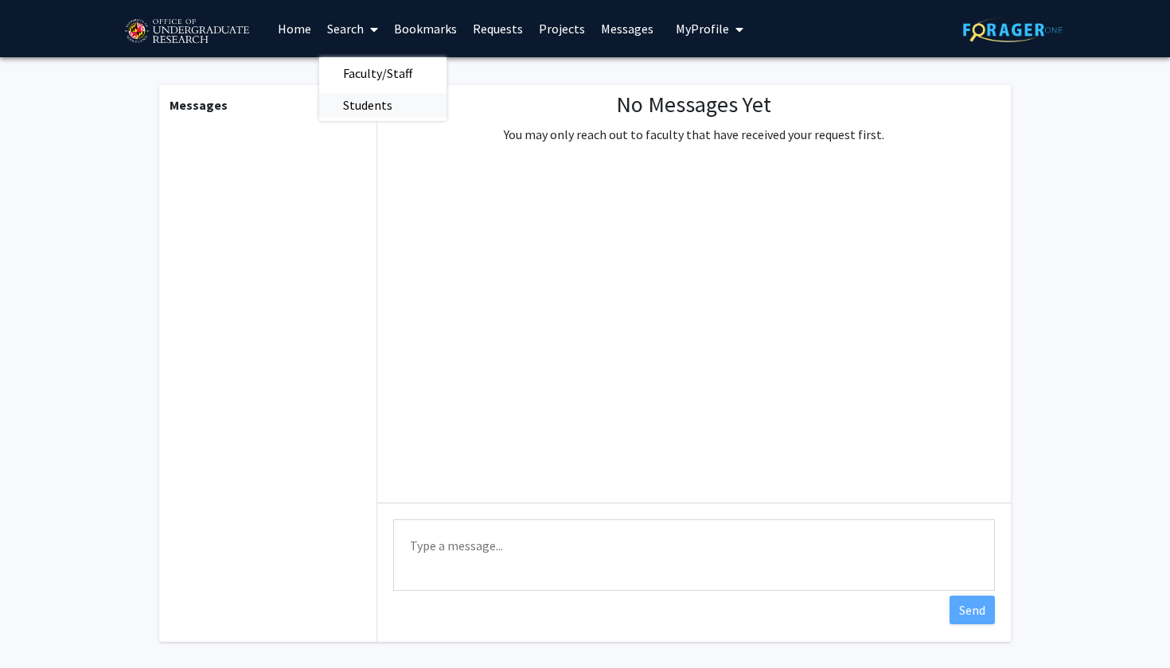
click at [352, 102] on span "Students" at bounding box center [367, 105] width 97 height 32
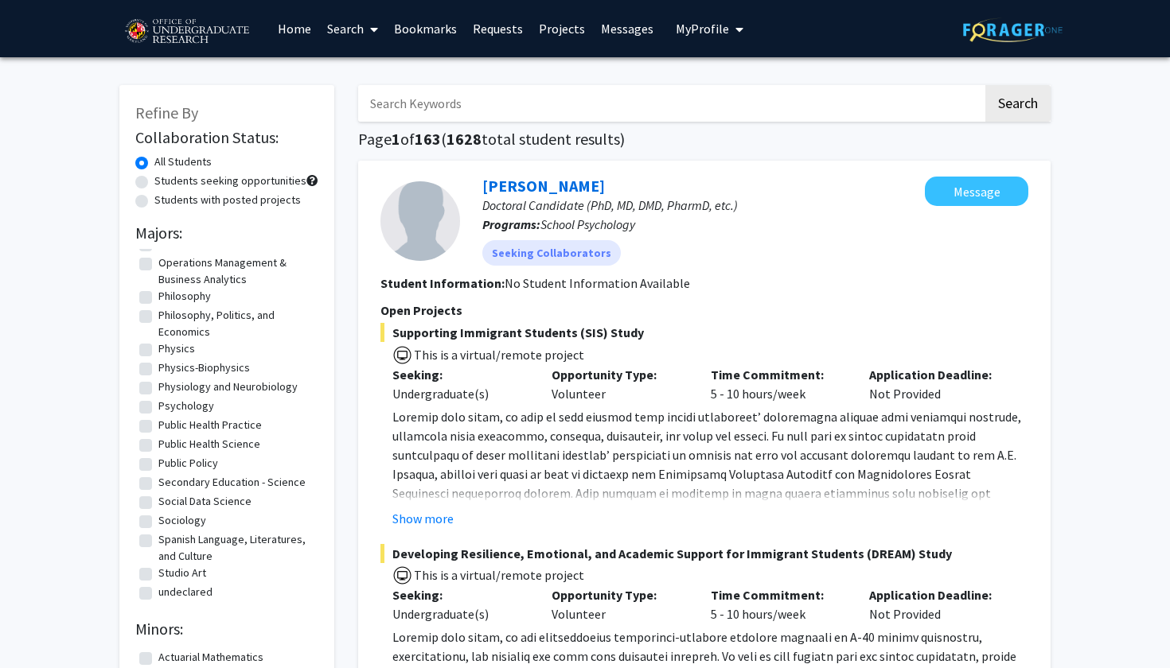
scroll to position [1254, 0]
click at [198, 408] on label "Psychology" at bounding box center [186, 406] width 56 height 17
click at [169, 408] on input "Psychology" at bounding box center [163, 403] width 10 height 10
checkbox input "true"
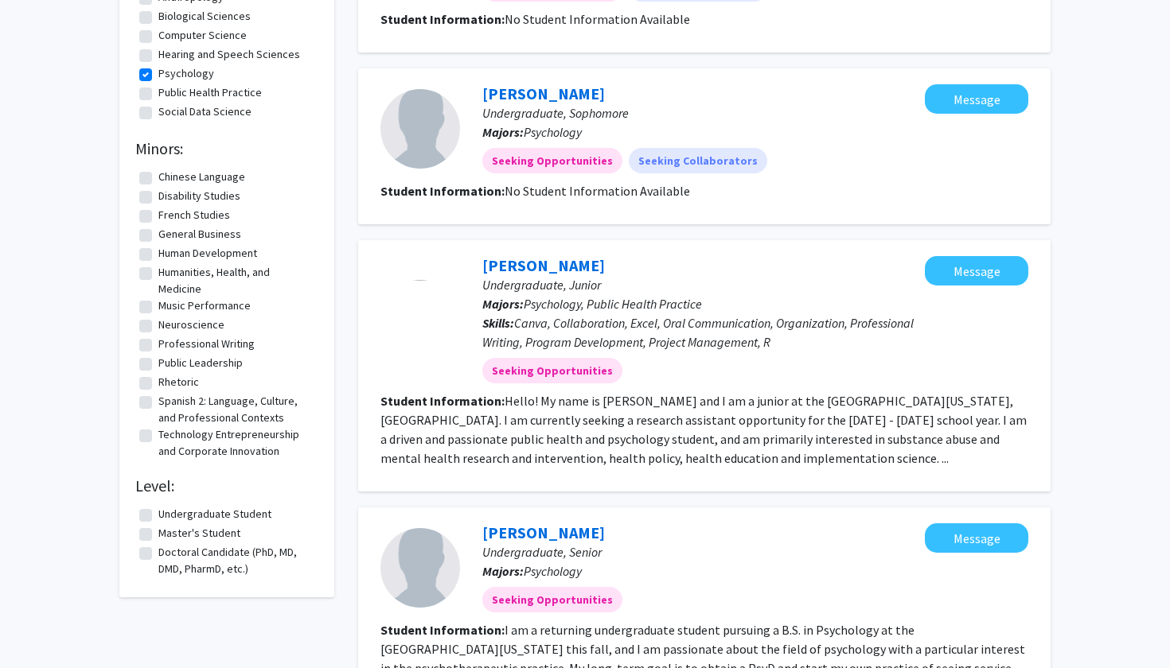
scroll to position [267, 0]
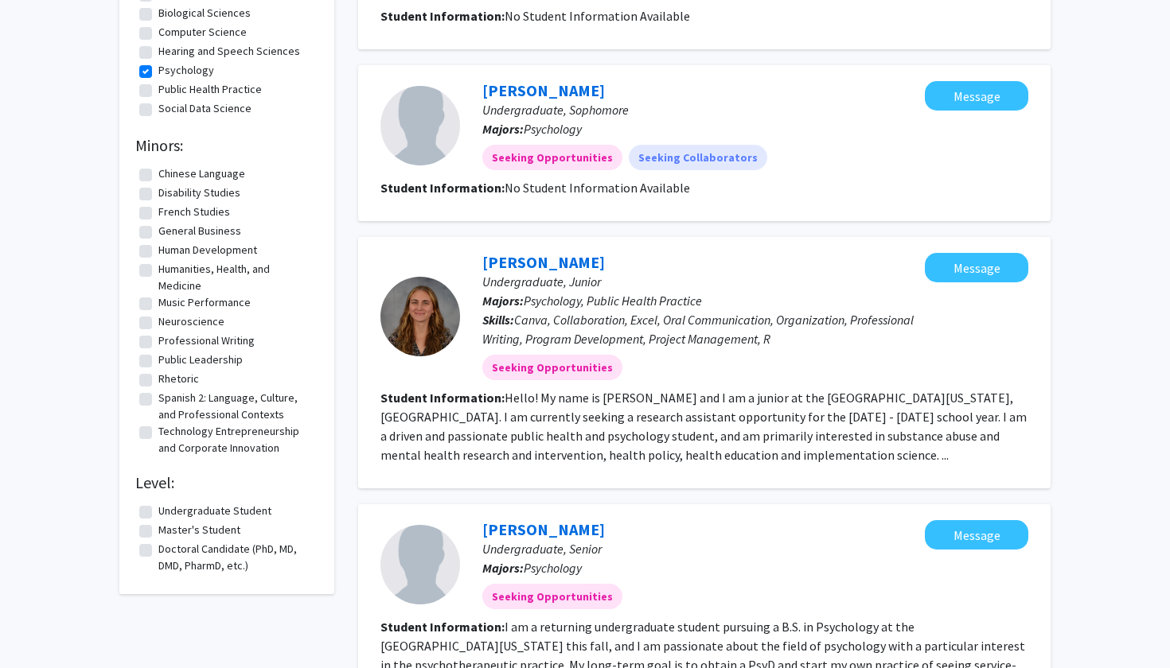
click at [190, 511] on label "Undergraduate Student" at bounding box center [214, 511] width 113 height 17
click at [169, 511] on input "Undergraduate Student" at bounding box center [163, 508] width 10 height 10
checkbox input "true"
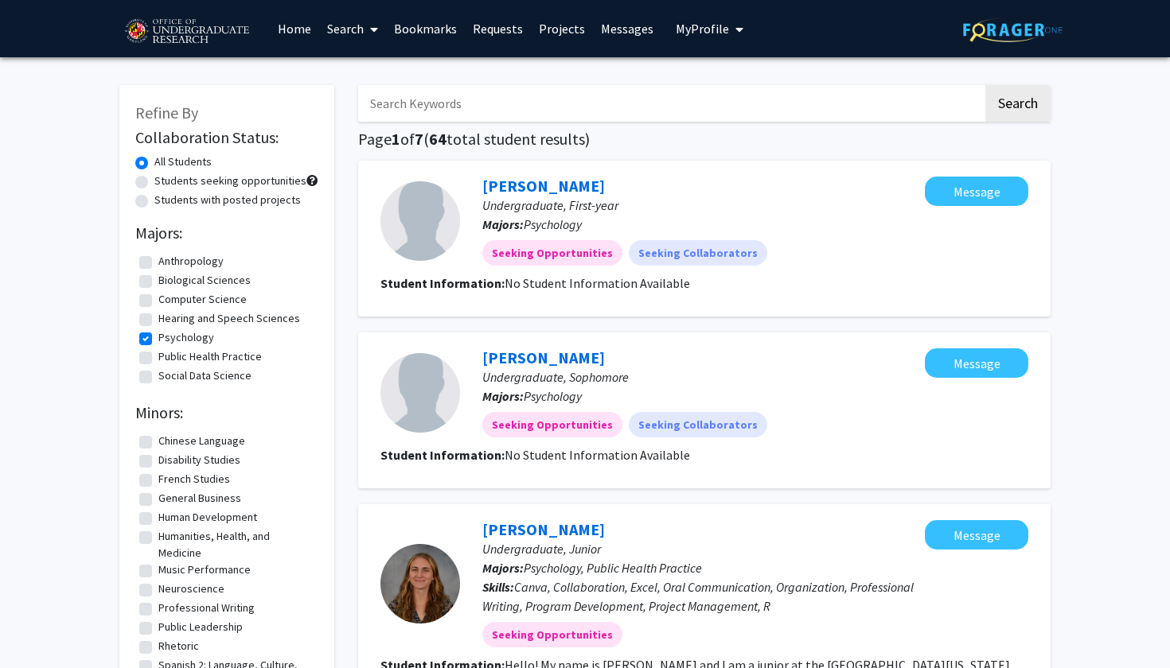
click at [176, 183] on label "Students seeking opportunities" at bounding box center [230, 181] width 152 height 17
click at [165, 183] on input "Students seeking opportunities" at bounding box center [159, 178] width 10 height 10
radio input "true"
